Goal: Task Accomplishment & Management: Manage account settings

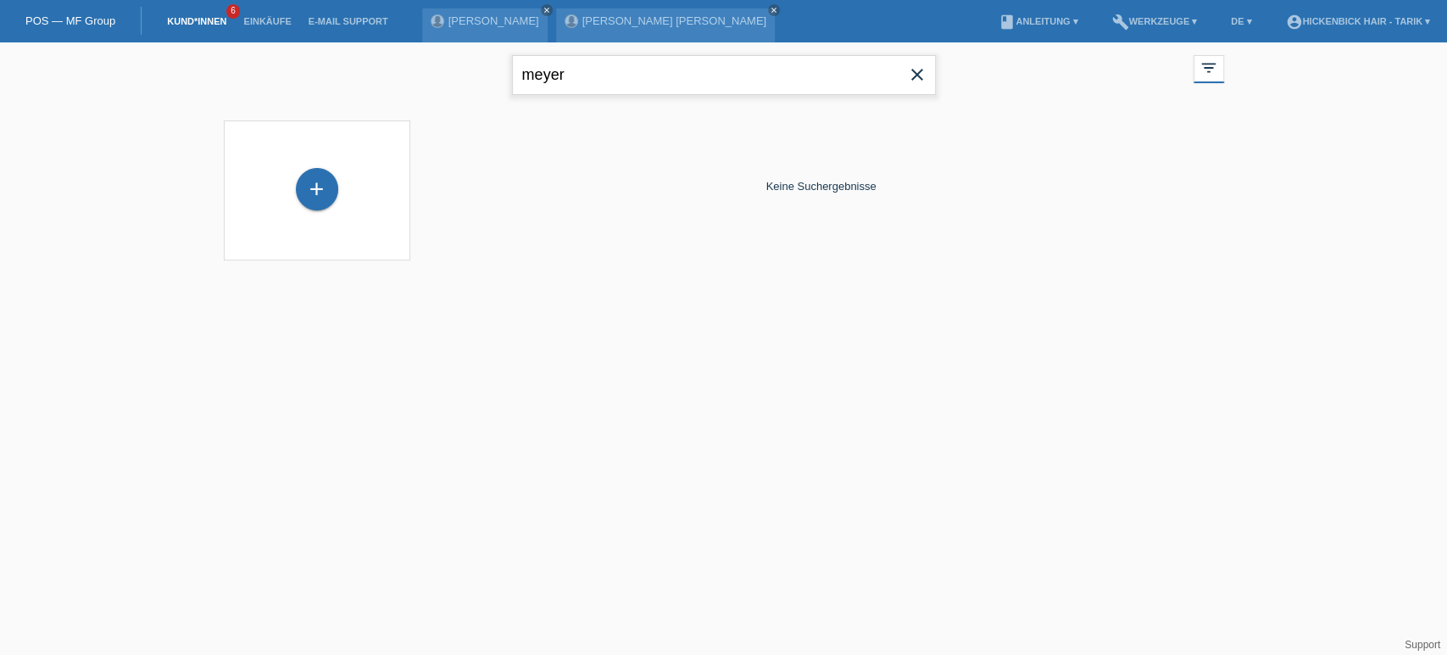
drag, startPoint x: 689, startPoint y: 73, endPoint x: 237, endPoint y: 100, distance: 451.9
click at [237, 100] on div "meyer close filter_list view_module Alle Kund*innen anzeigen star Markierte Kun…" at bounding box center [724, 72] width 1018 height 61
type input "pandolfi"
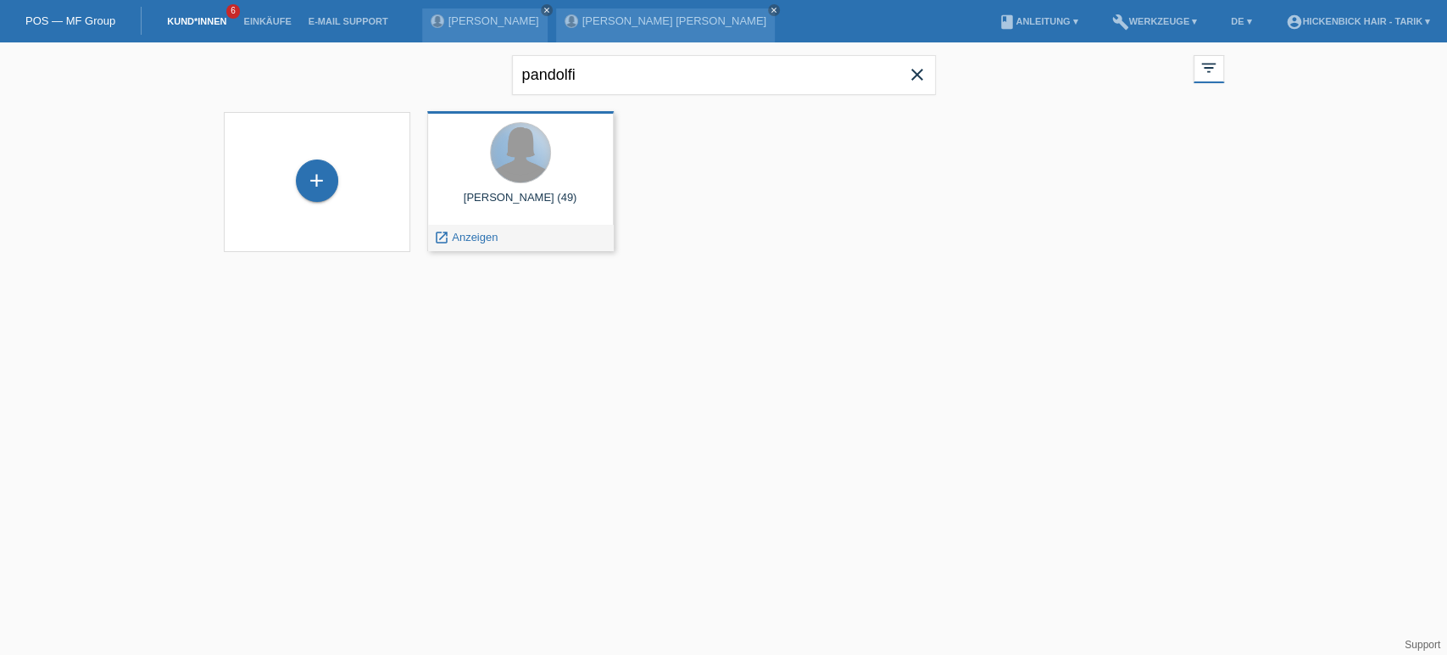
click at [496, 140] on div at bounding box center [520, 152] width 59 height 59
click at [541, 191] on div "Sarah Pandolfi Saleh (49)" at bounding box center [520, 204] width 159 height 27
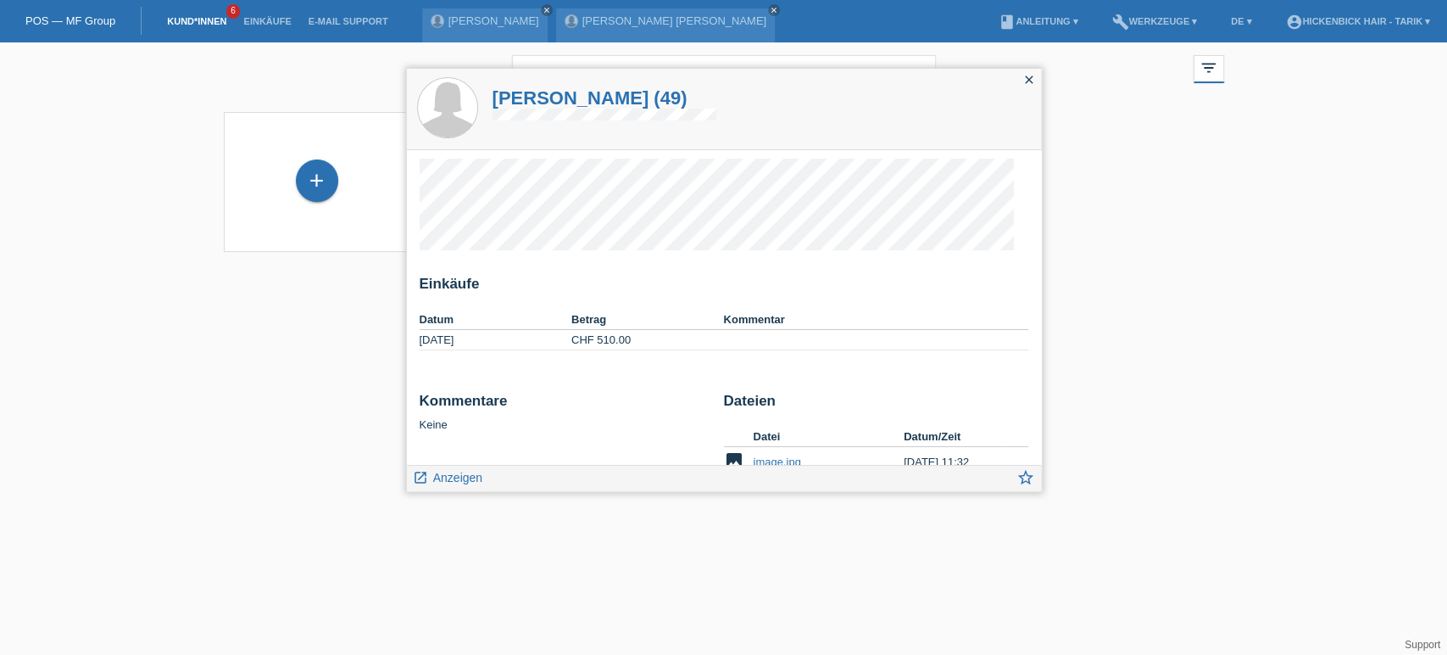
click at [631, 98] on h1 "Sarah Pandolfi Saleh (49)" at bounding box center [605, 97] width 224 height 21
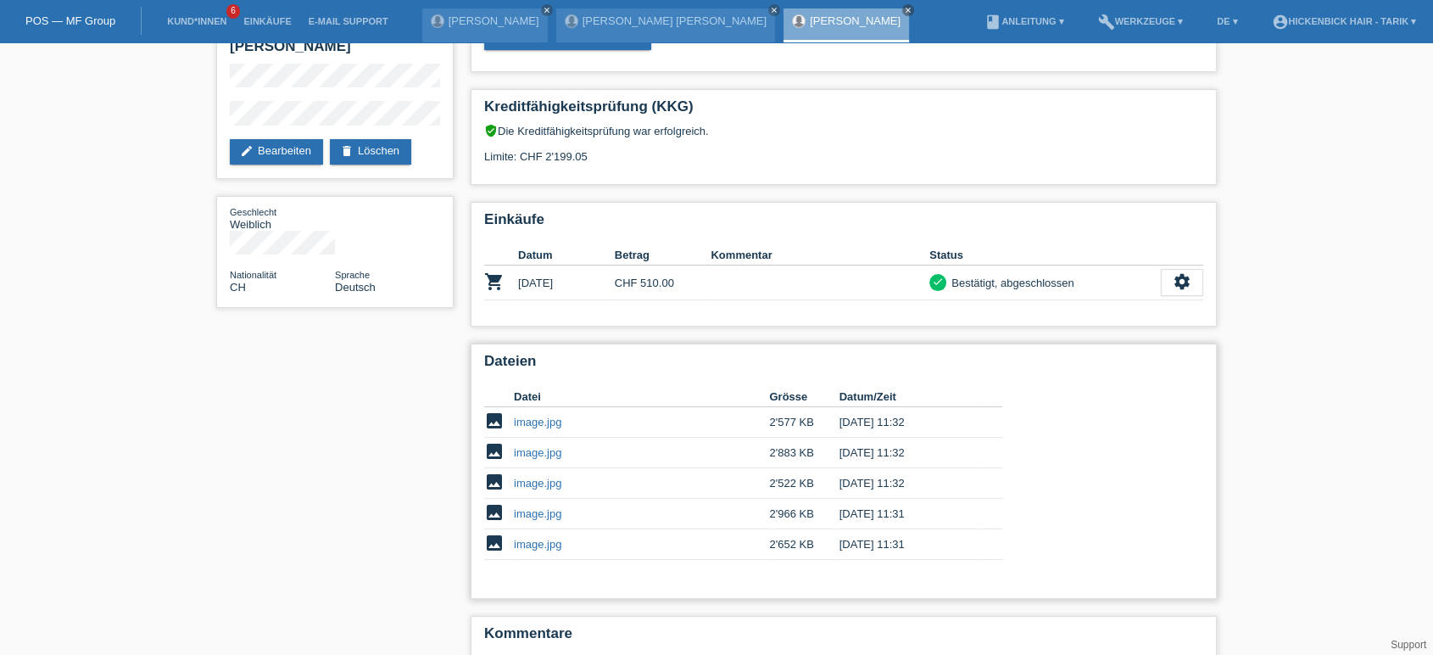
scroll to position [159, 0]
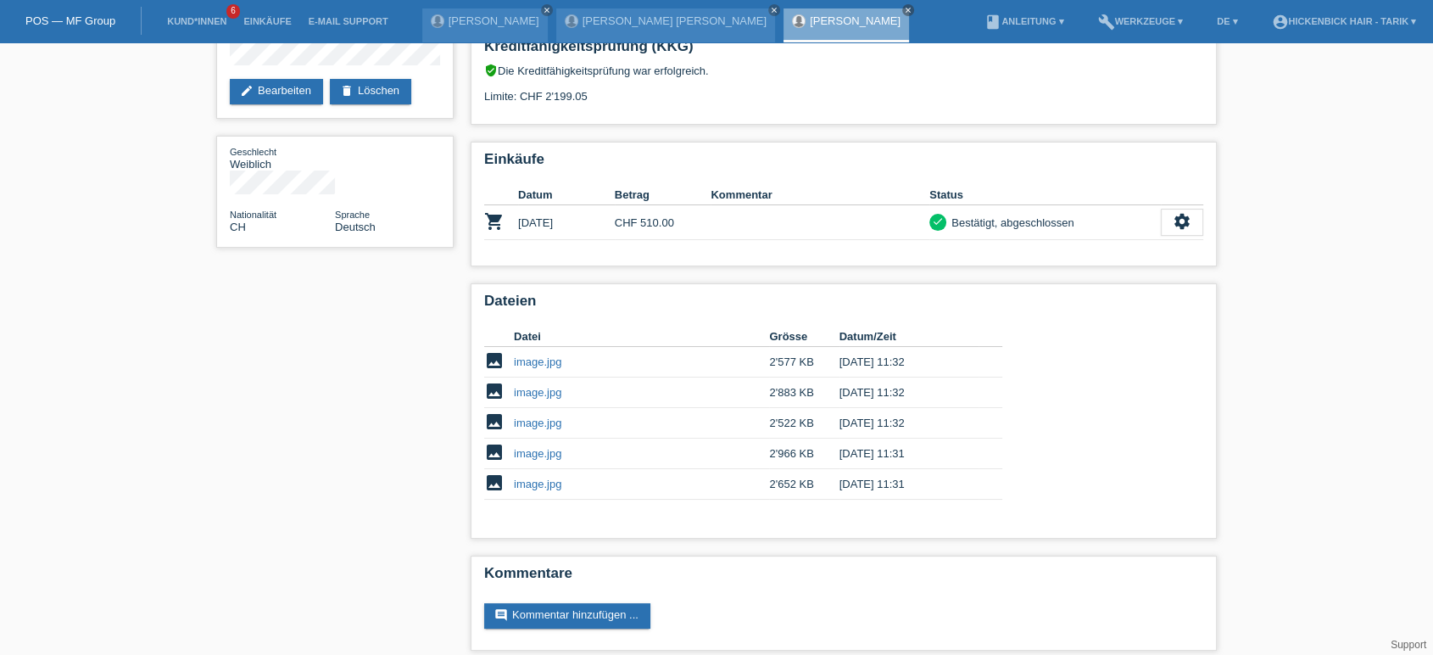
drag, startPoint x: 464, startPoint y: 205, endPoint x: 399, endPoint y: 291, distance: 107.2
click at [399, 291] on div "star_border [PERSON_NAME] edit Bearbeiten delete Löschen Geschlecht Weiblich Na…" at bounding box center [717, 275] width 1018 height 784
click at [389, 298] on div "star_border [PERSON_NAME] edit Bearbeiten delete Löschen Geschlecht Weiblich Na…" at bounding box center [717, 275] width 1018 height 784
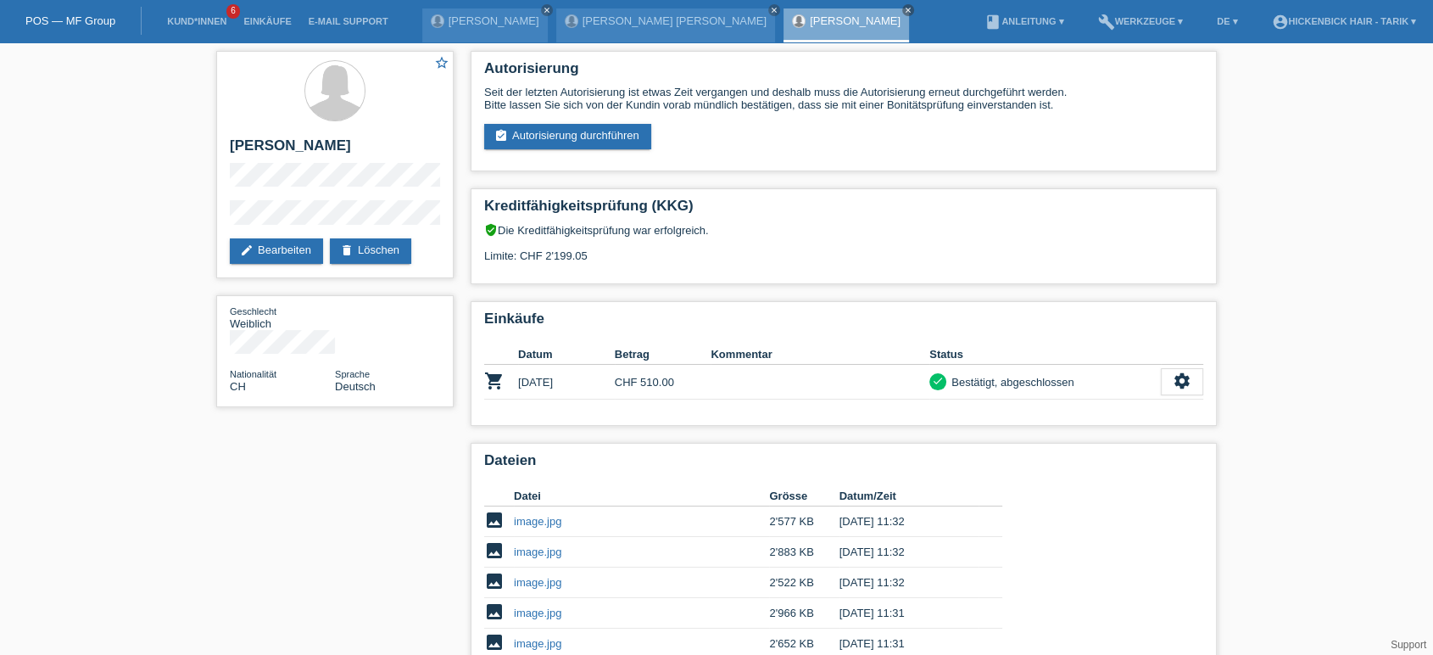
click at [100, 12] on div "POS — MF Group" at bounding box center [71, 21] width 142 height 28
click at [98, 15] on link "POS — MF Group" at bounding box center [70, 20] width 90 height 13
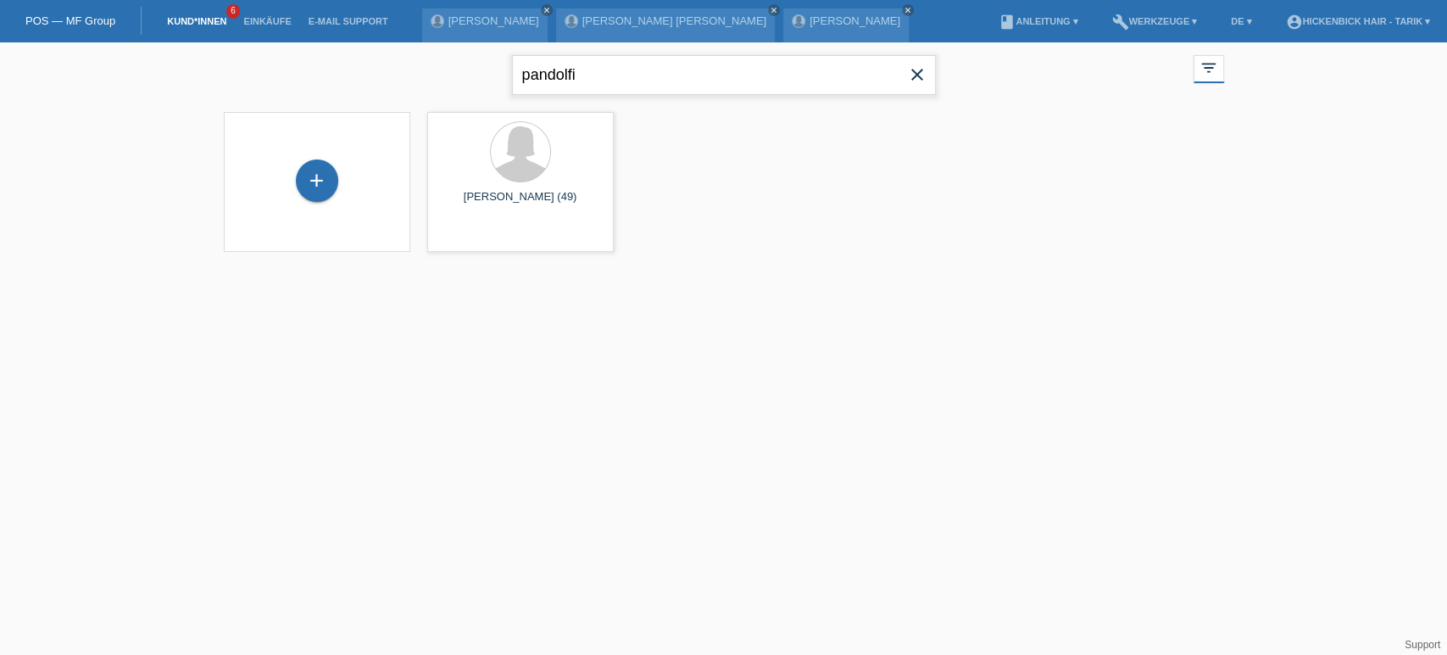
drag, startPoint x: 583, startPoint y: 66, endPoint x: 322, endPoint y: 53, distance: 260.6
click at [322, 53] on div "pandolfi close filter_list view_module Alle Kund*innen anzeigen star Markierte …" at bounding box center [724, 72] width 1018 height 61
type input "shala"
click at [488, 150] on icon "error" at bounding box center [489, 146] width 15 height 15
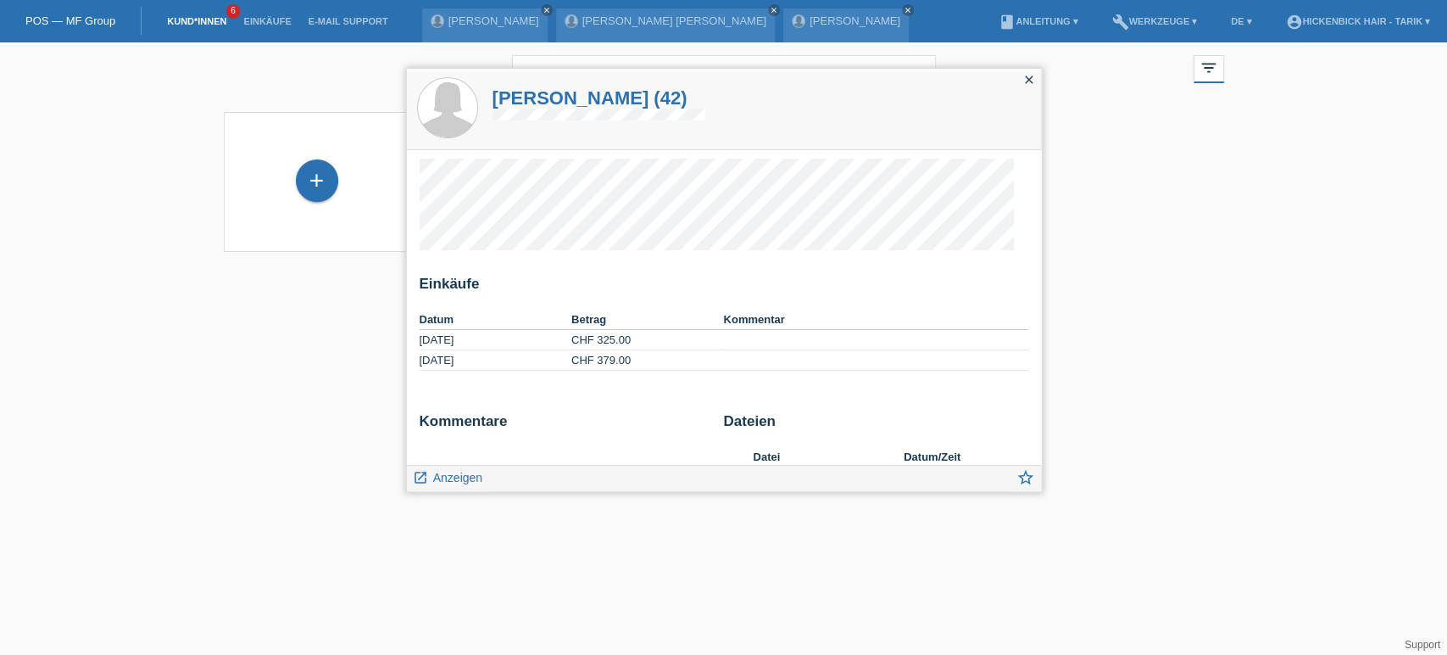
click at [549, 88] on h1 "Melanie Shala (42)" at bounding box center [600, 97] width 214 height 21
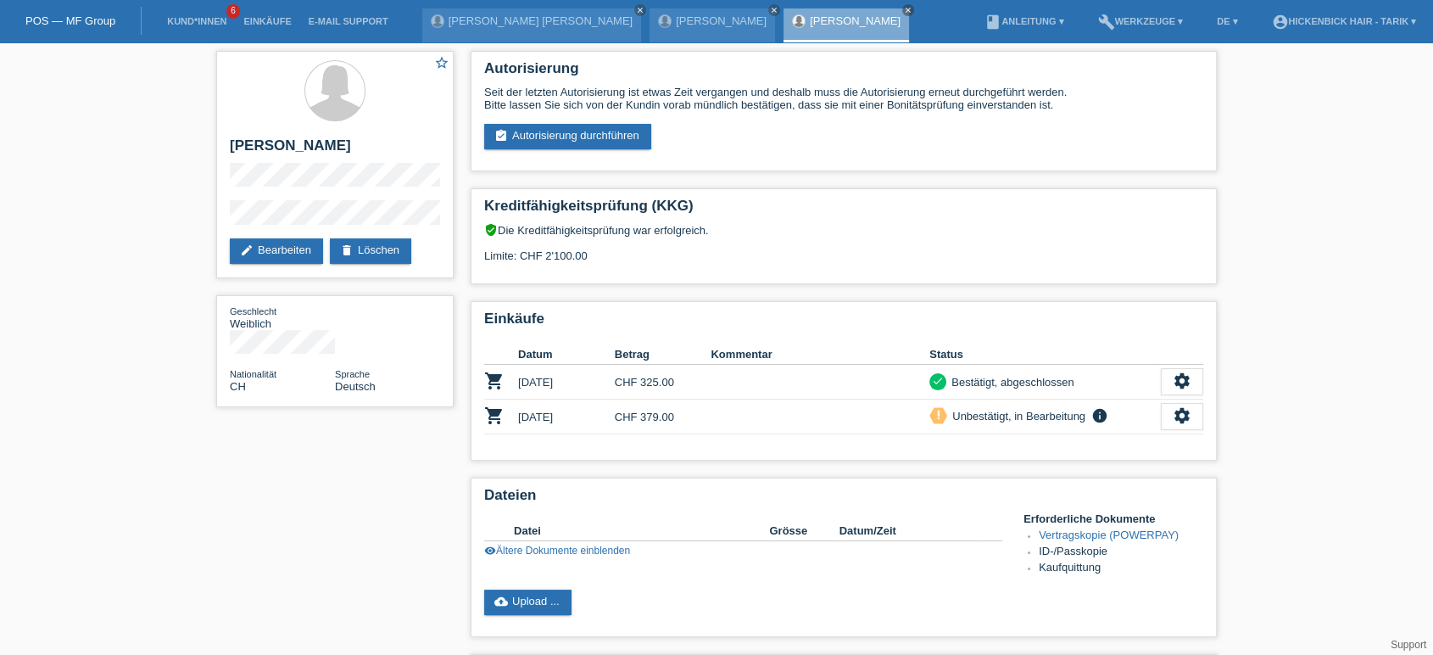
scroll to position [156, 0]
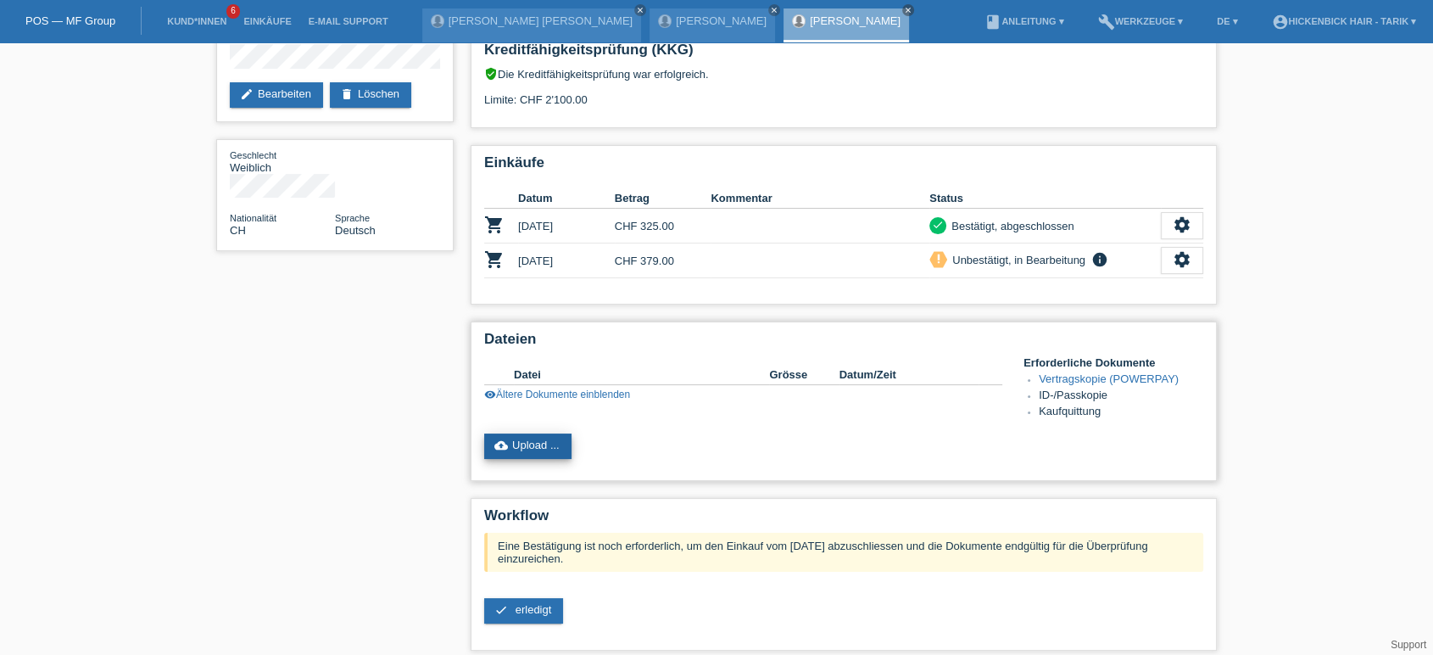
click at [538, 433] on link "cloud_upload Upload ..." at bounding box center [527, 445] width 87 height 25
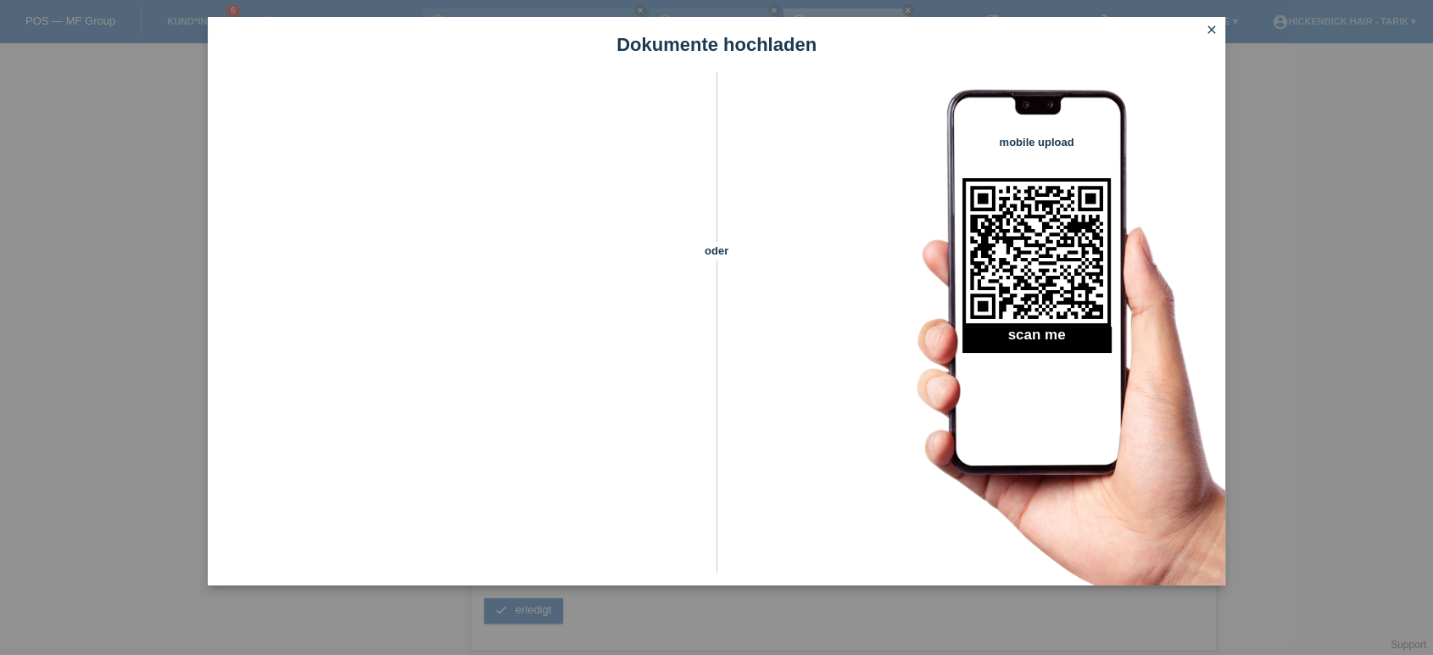
click at [1213, 30] on icon "close" at bounding box center [1212, 30] width 14 height 14
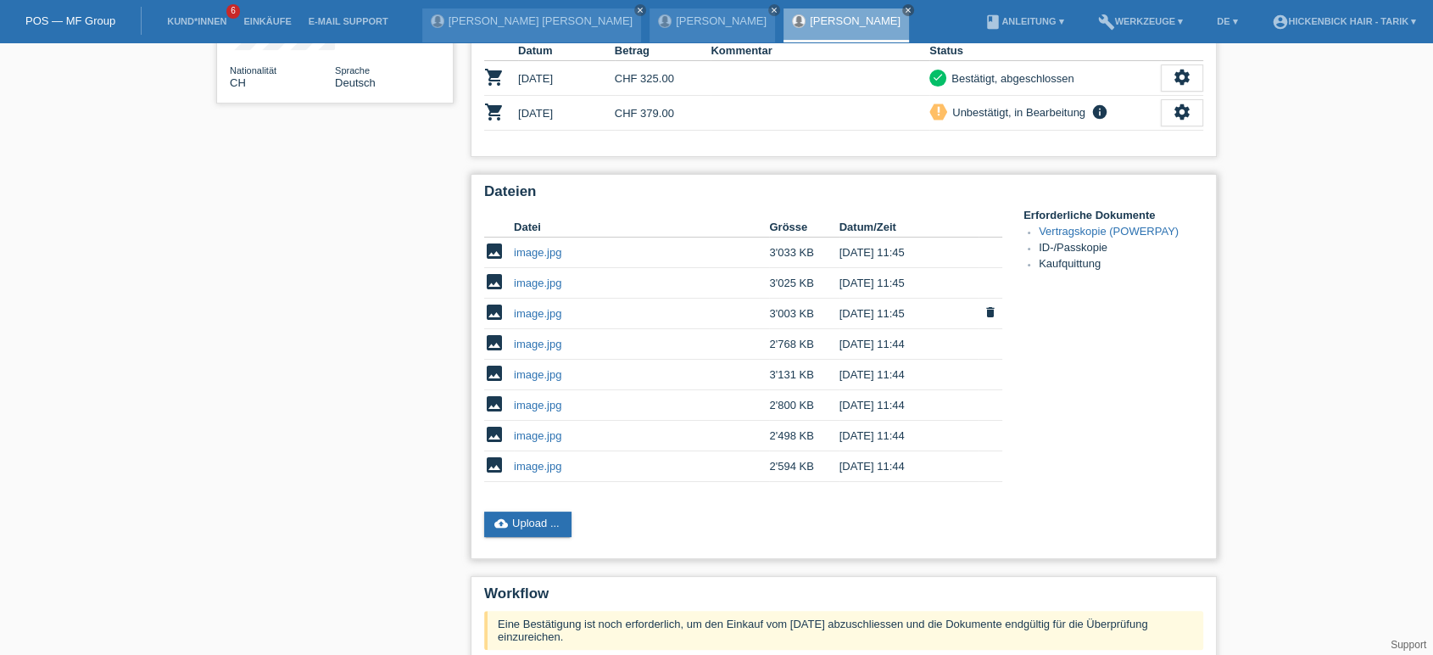
scroll to position [471, 0]
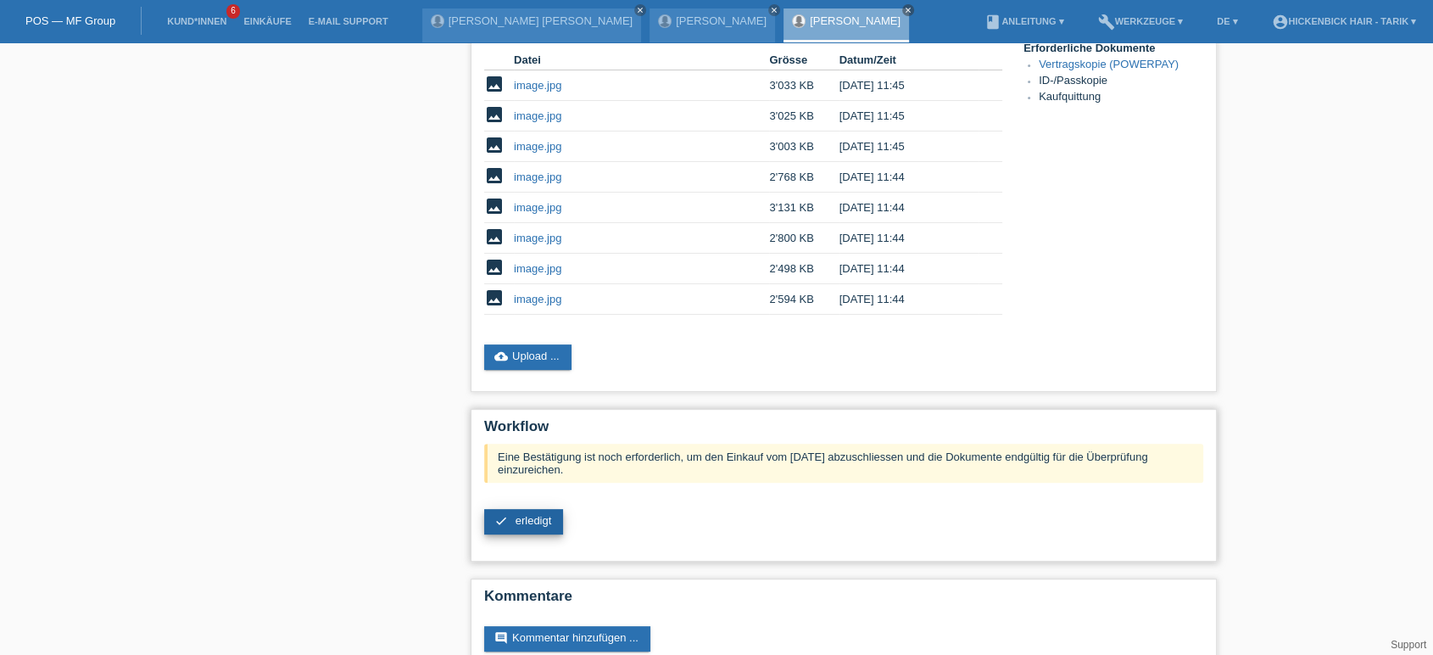
click at [542, 509] on link "check erledigt" at bounding box center [523, 521] width 79 height 25
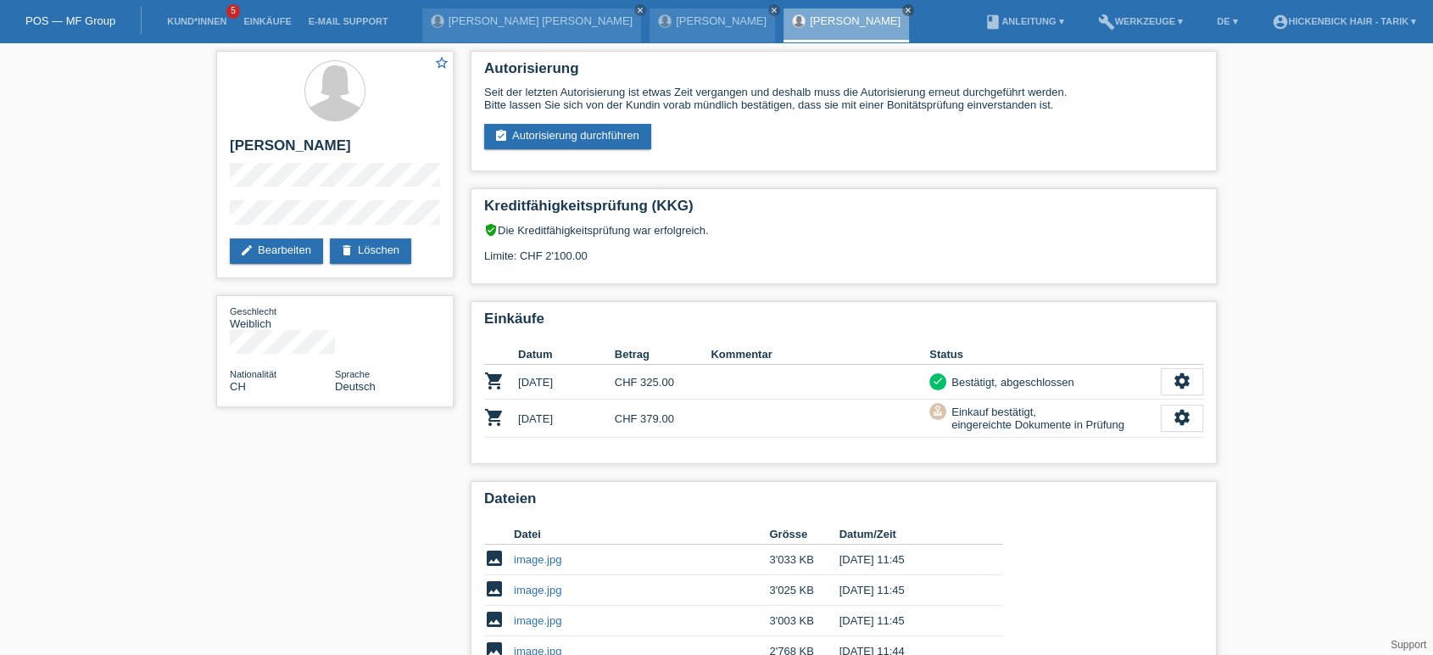
click at [115, 355] on div "star_border [PERSON_NAME] edit Bearbeiten delete Löschen Geschlecht Weiblich Na…" at bounding box center [716, 523] width 1433 height 962
click at [40, 12] on div "POS — MF Group" at bounding box center [71, 21] width 142 height 28
click at [72, 22] on link "POS — MF Group" at bounding box center [70, 20] width 90 height 13
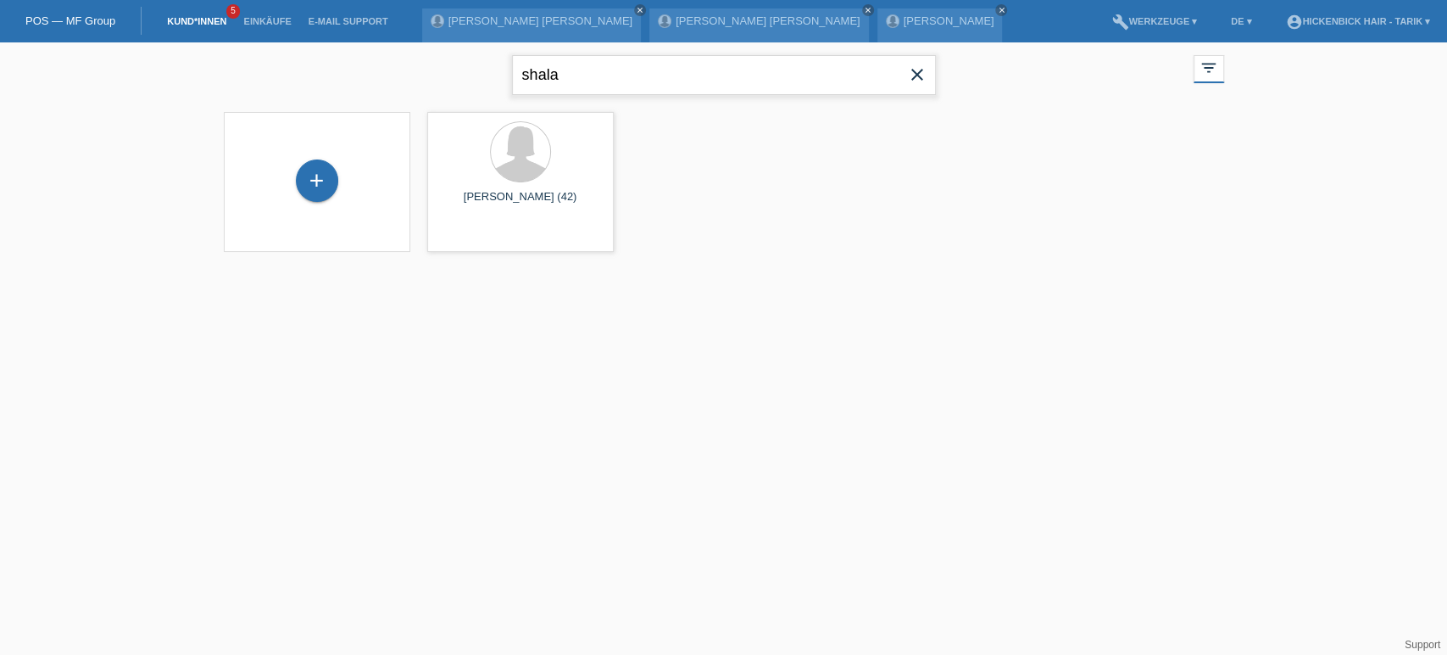
drag, startPoint x: 573, startPoint y: 72, endPoint x: 255, endPoint y: 30, distance: 320.8
click at [255, 42] on body "POS — MF Group Kund*innen 5 Einkäufe E-Mail Support Flavia Henrique Silva C. St…" at bounding box center [723, 157] width 1447 height 231
type input "wolfgang"
click at [522, 215] on div "Lucas Wolfgang (29)" at bounding box center [520, 204] width 159 height 27
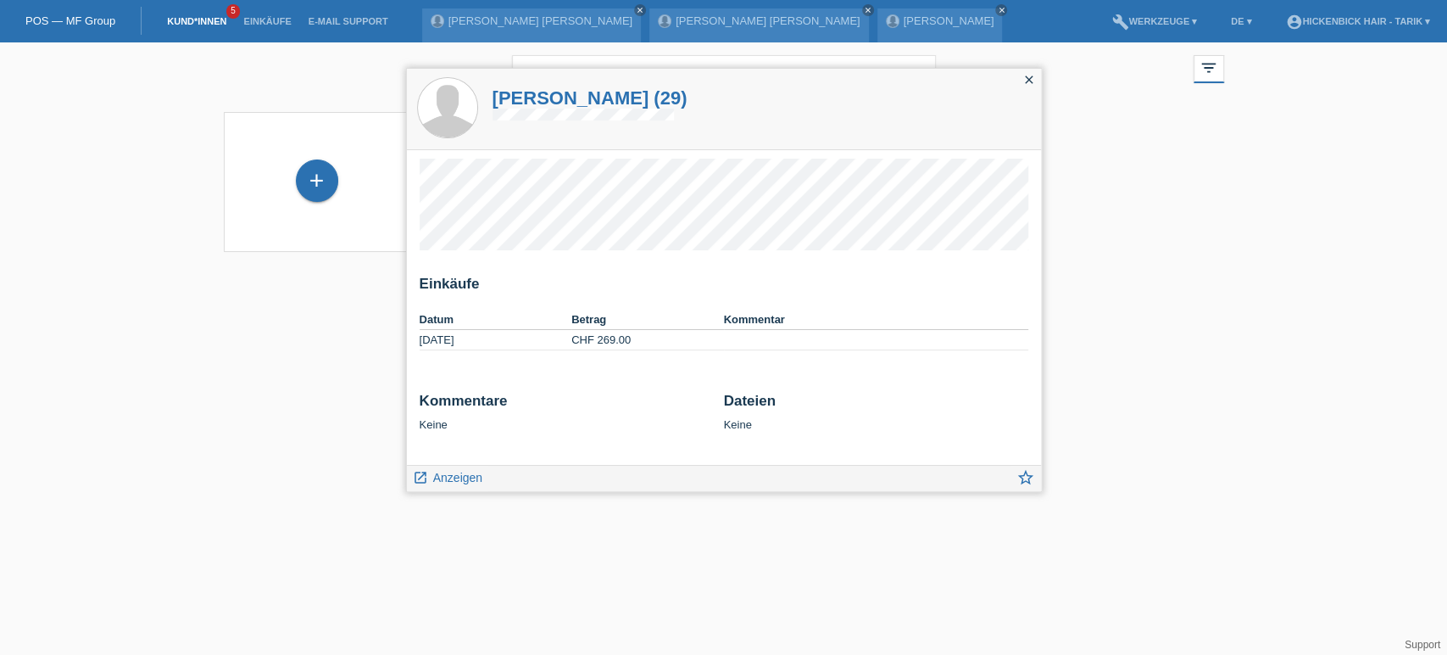
click at [562, 101] on h1 "Lucas Wolfgang (29)" at bounding box center [590, 97] width 195 height 21
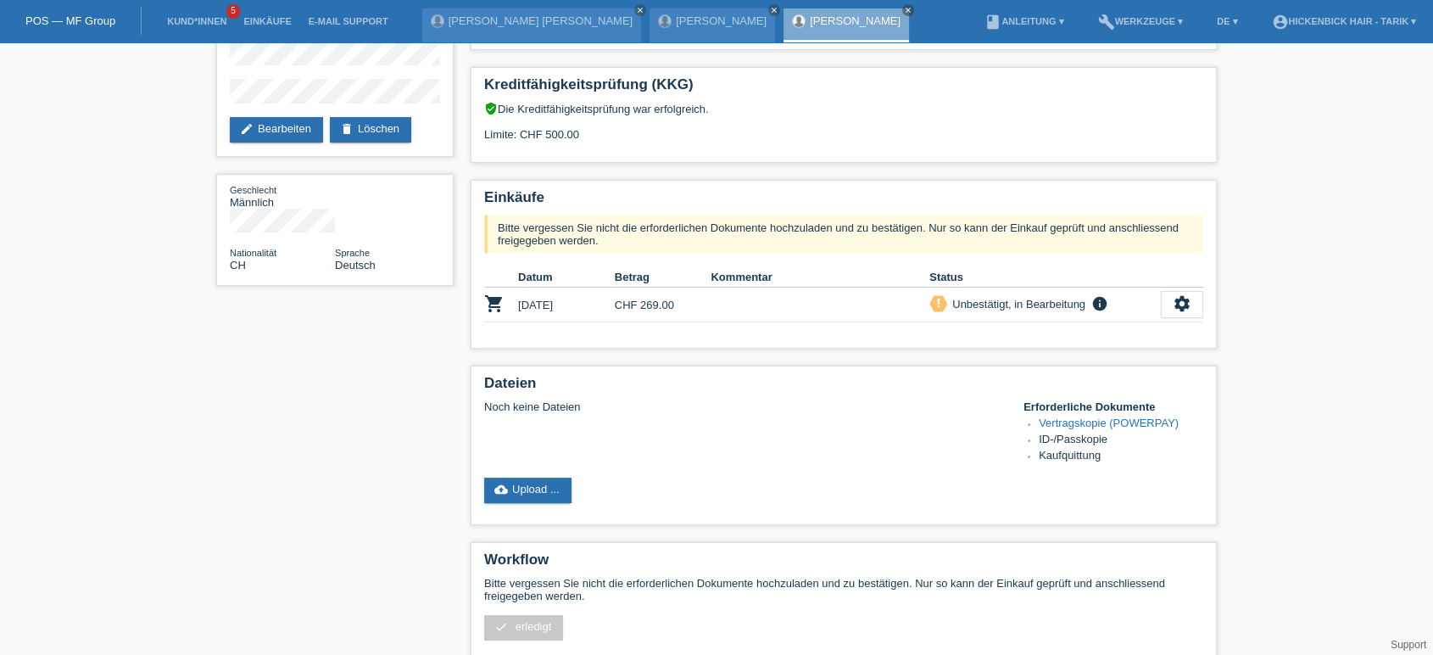
scroll to position [156, 0]
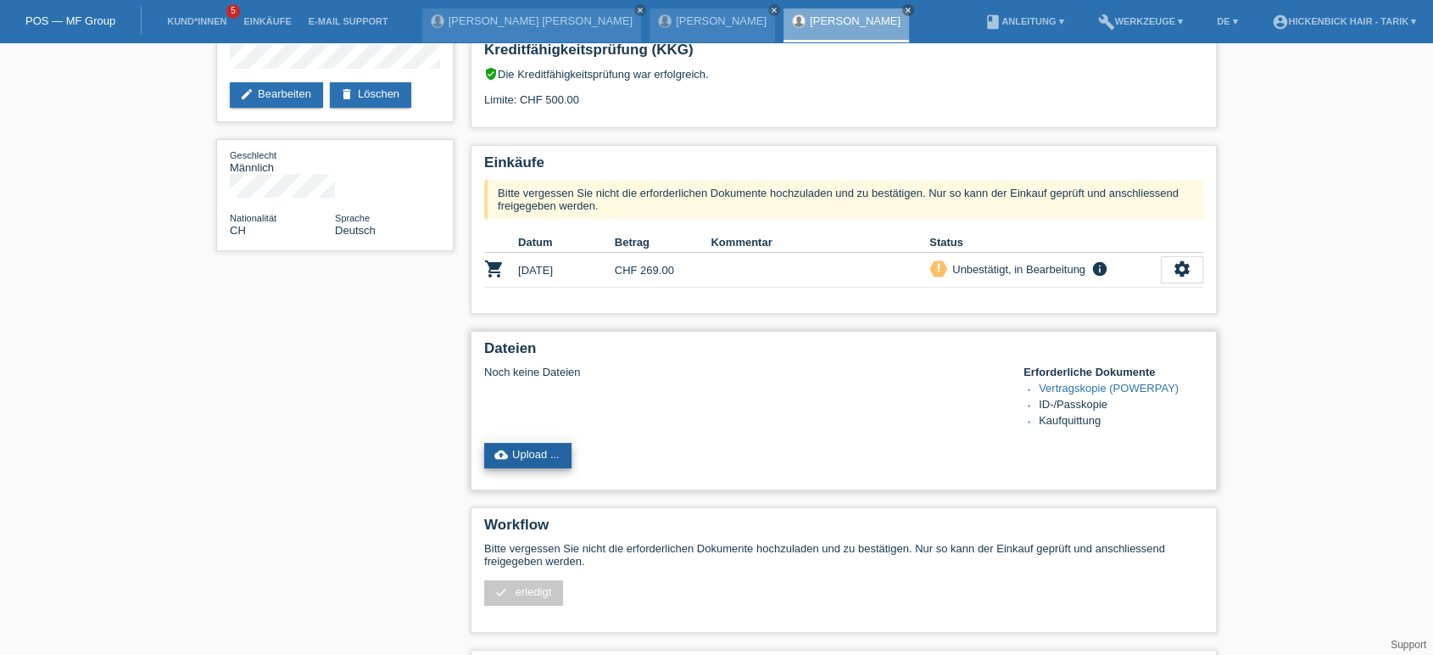
click at [549, 443] on link "cloud_upload Upload ..." at bounding box center [527, 455] width 87 height 25
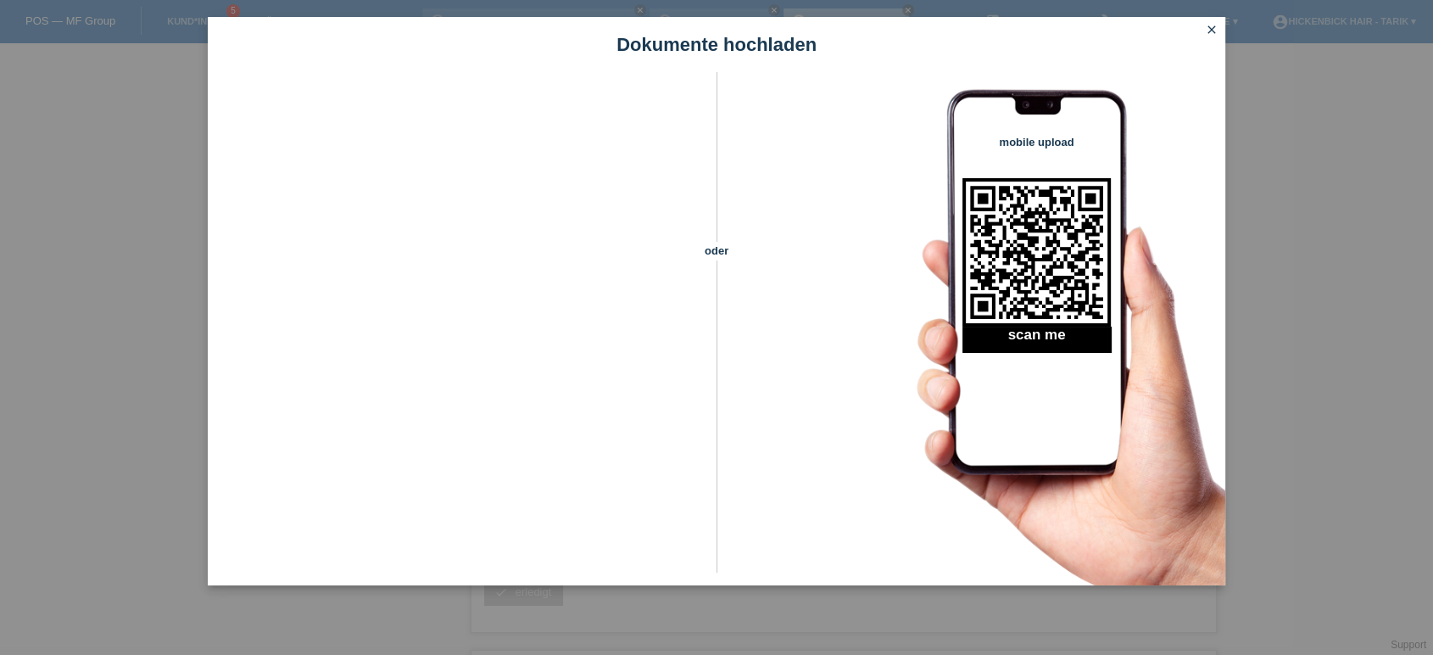
click at [1214, 25] on icon "close" at bounding box center [1212, 30] width 14 height 14
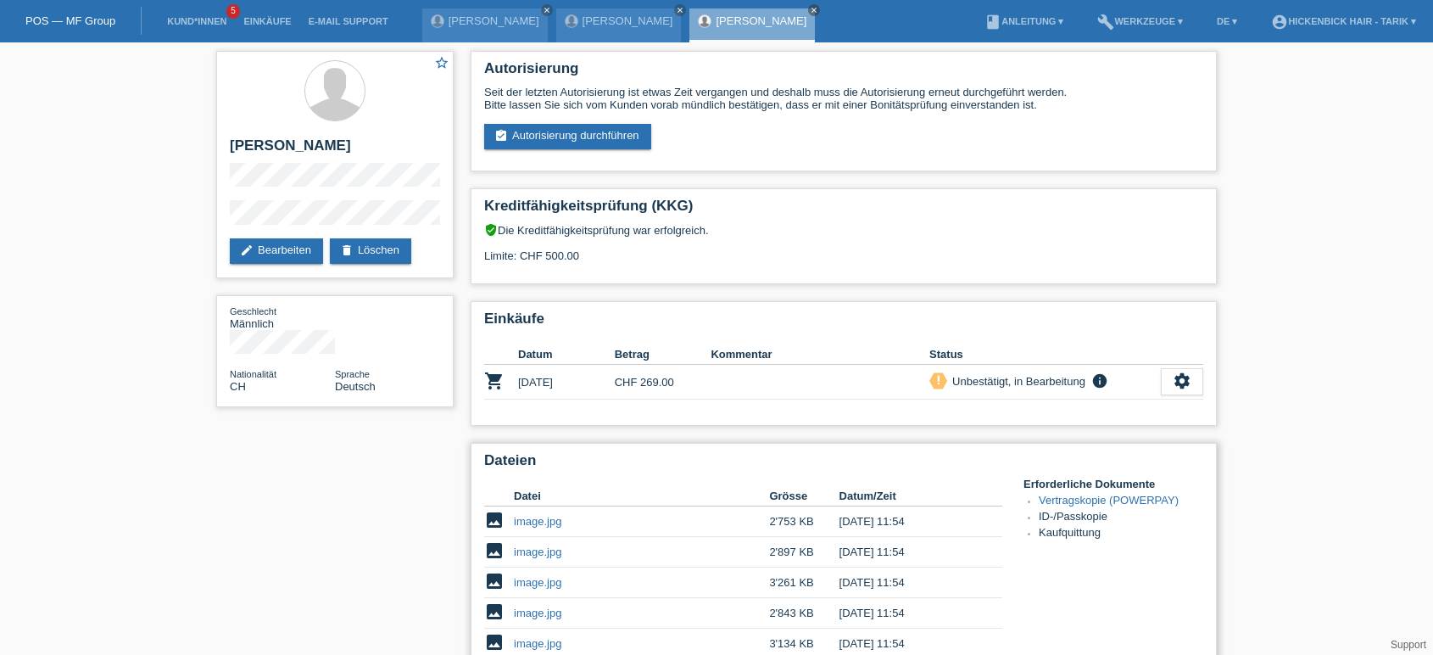
scroll to position [156, 0]
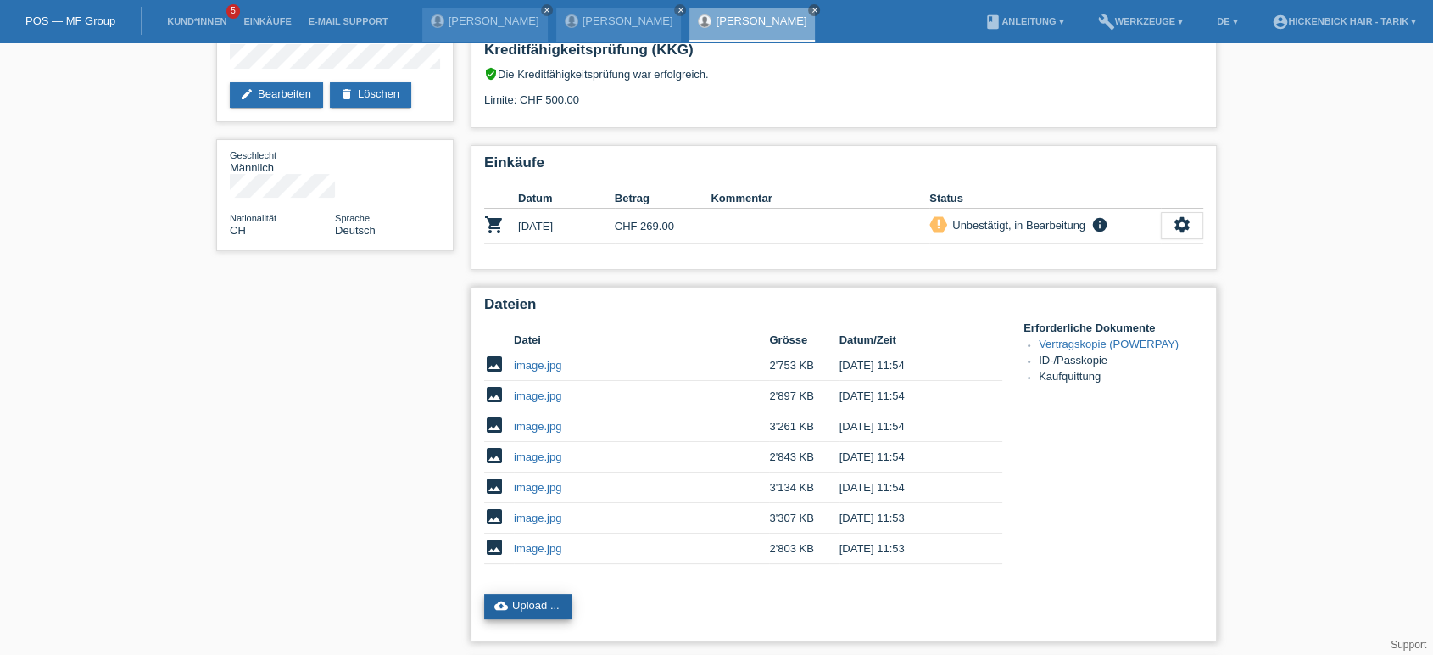
click at [552, 594] on link "cloud_upload Upload ..." at bounding box center [527, 606] width 87 height 25
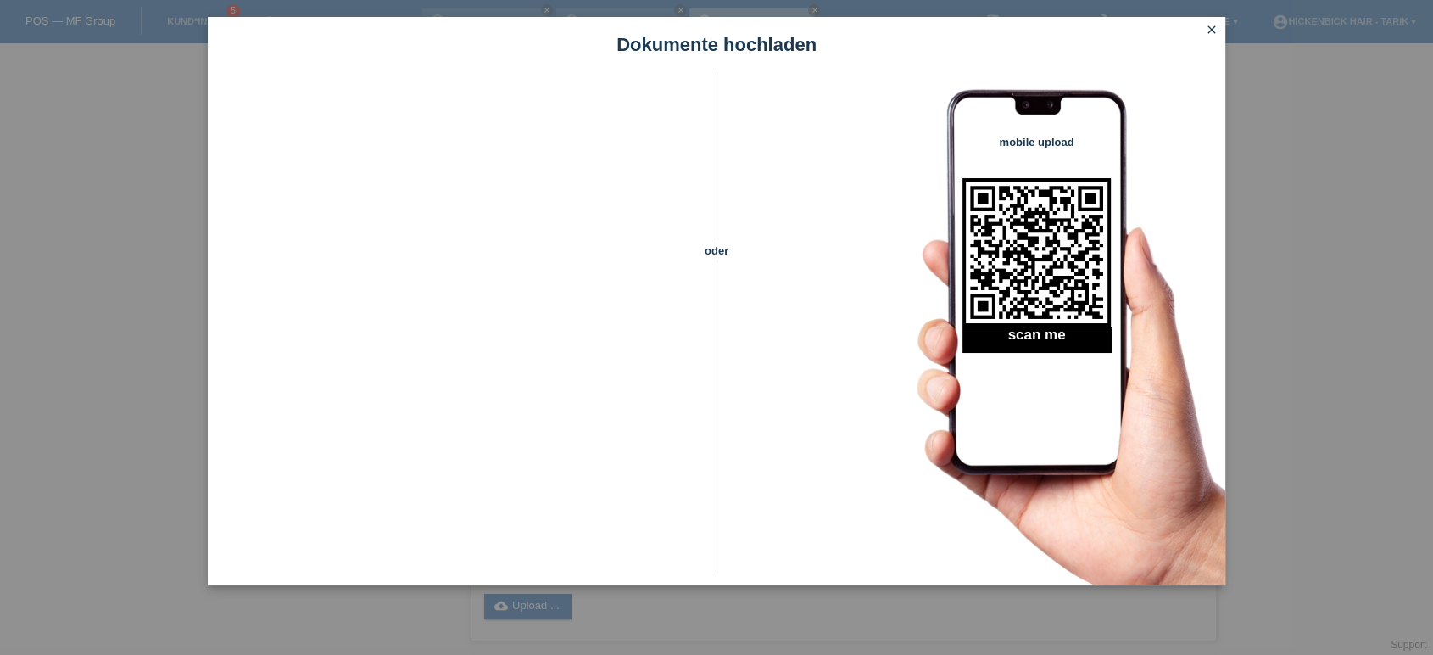
click at [1215, 17] on div "Dokumente hochladen" at bounding box center [717, 44] width 1018 height 55
click at [1210, 29] on icon "close" at bounding box center [1212, 30] width 14 height 14
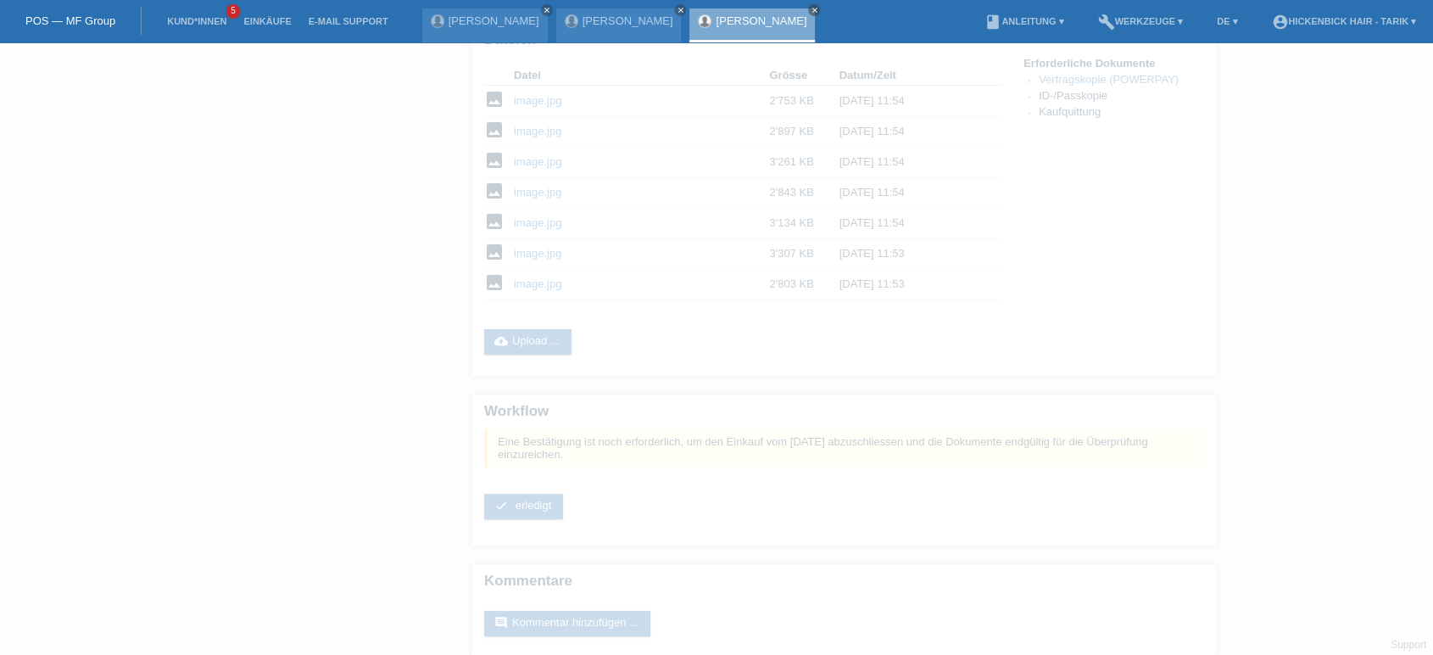
scroll to position [424, 0]
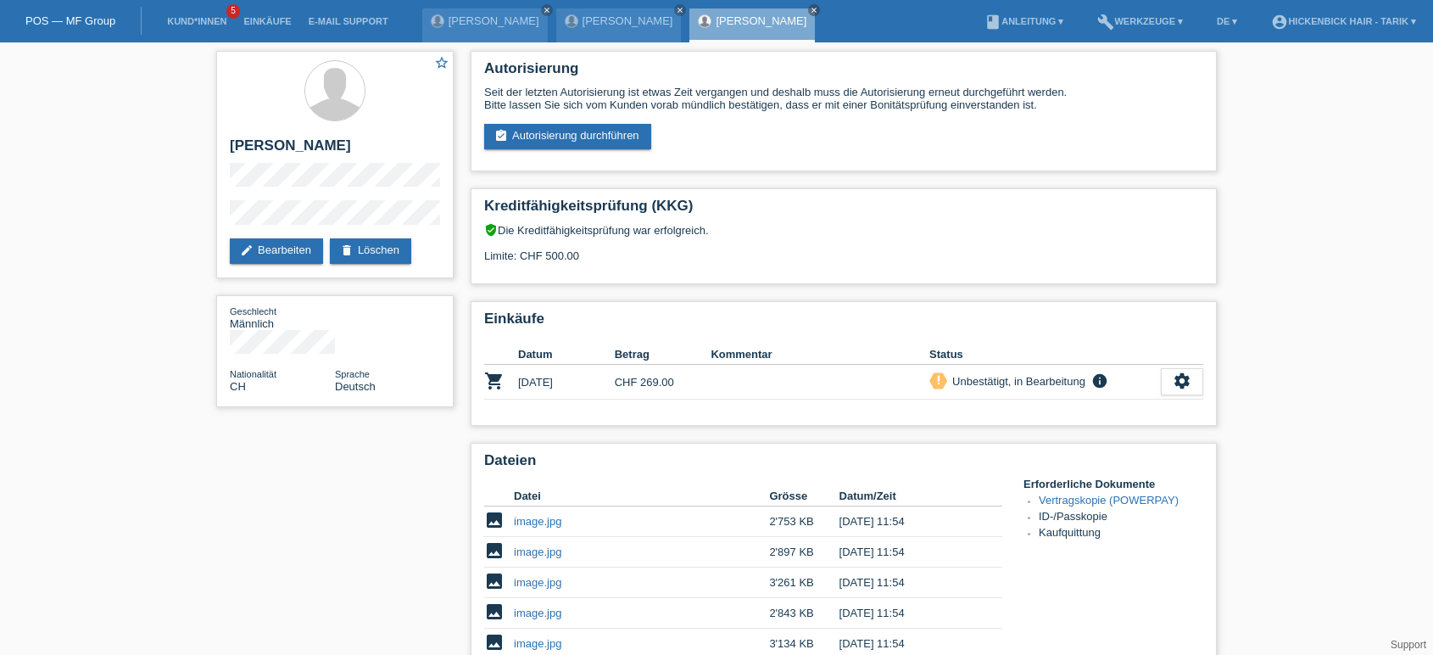
scroll to position [424, 0]
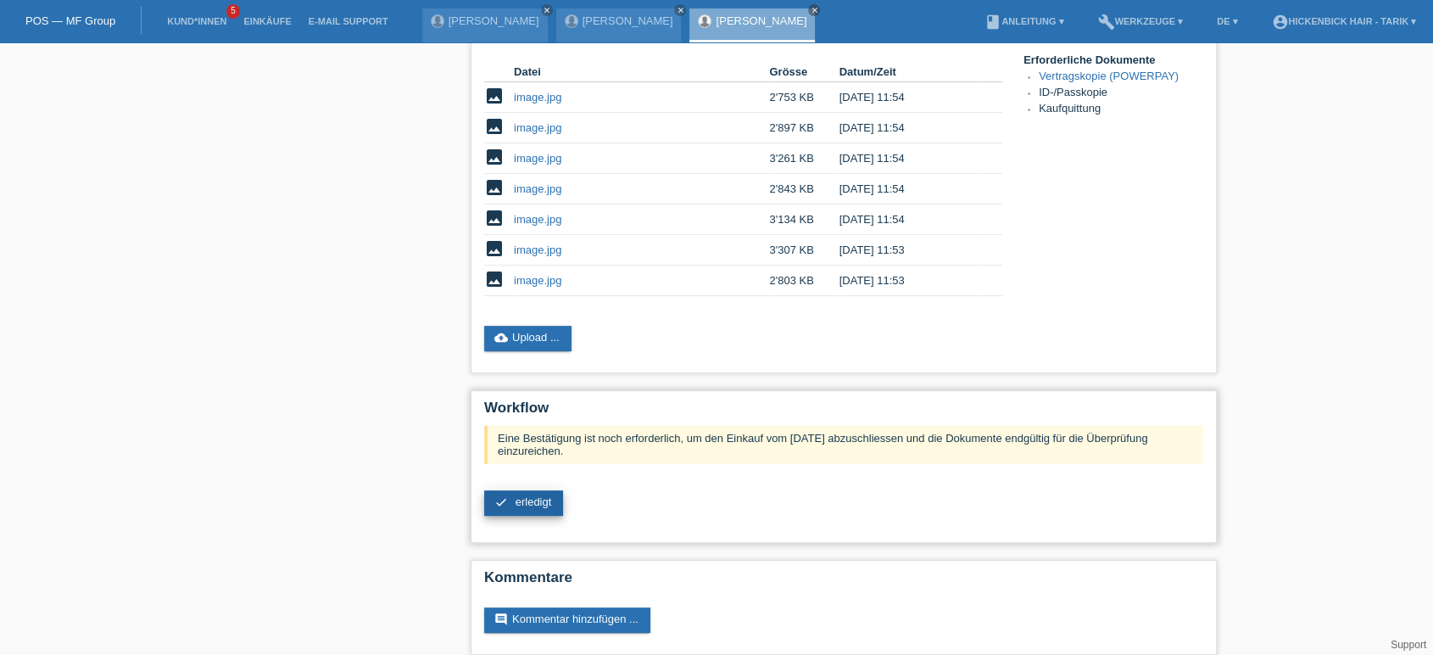
click at [533, 495] on span "erledigt" at bounding box center [534, 501] width 36 height 13
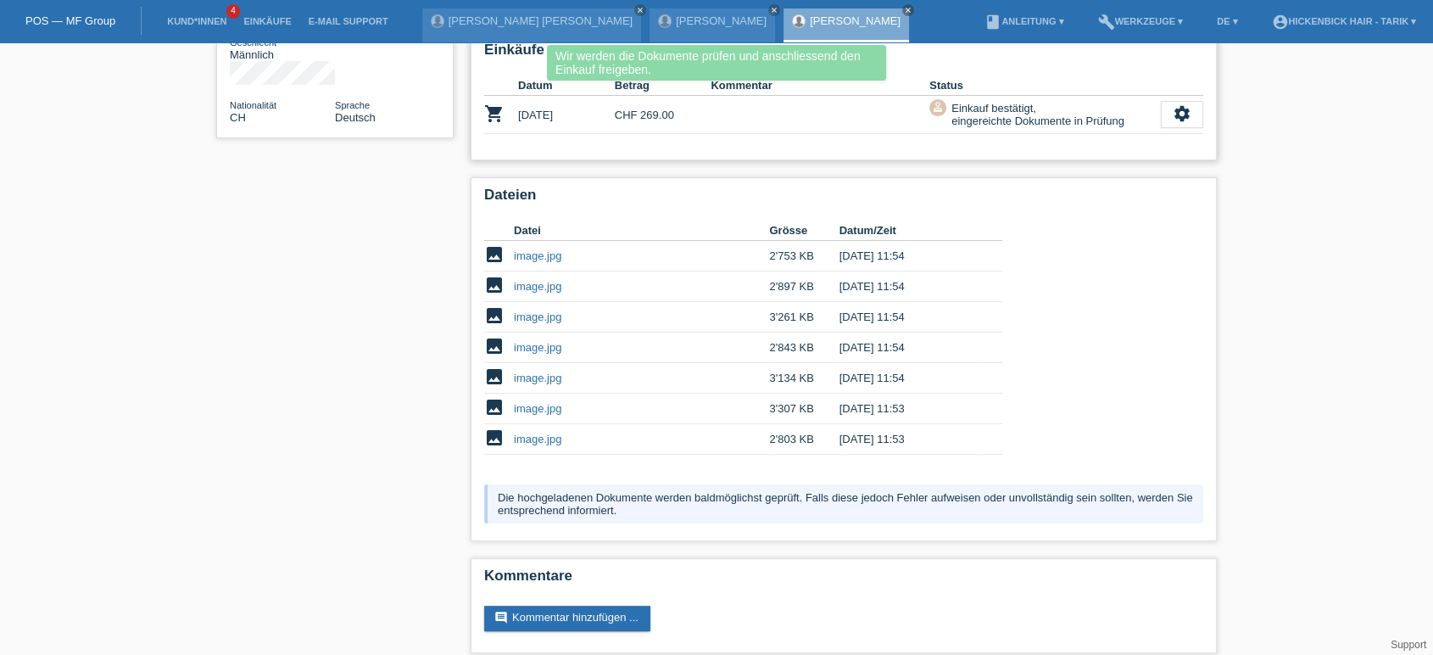
scroll to position [112, 0]
